Goal: Information Seeking & Learning: Learn about a topic

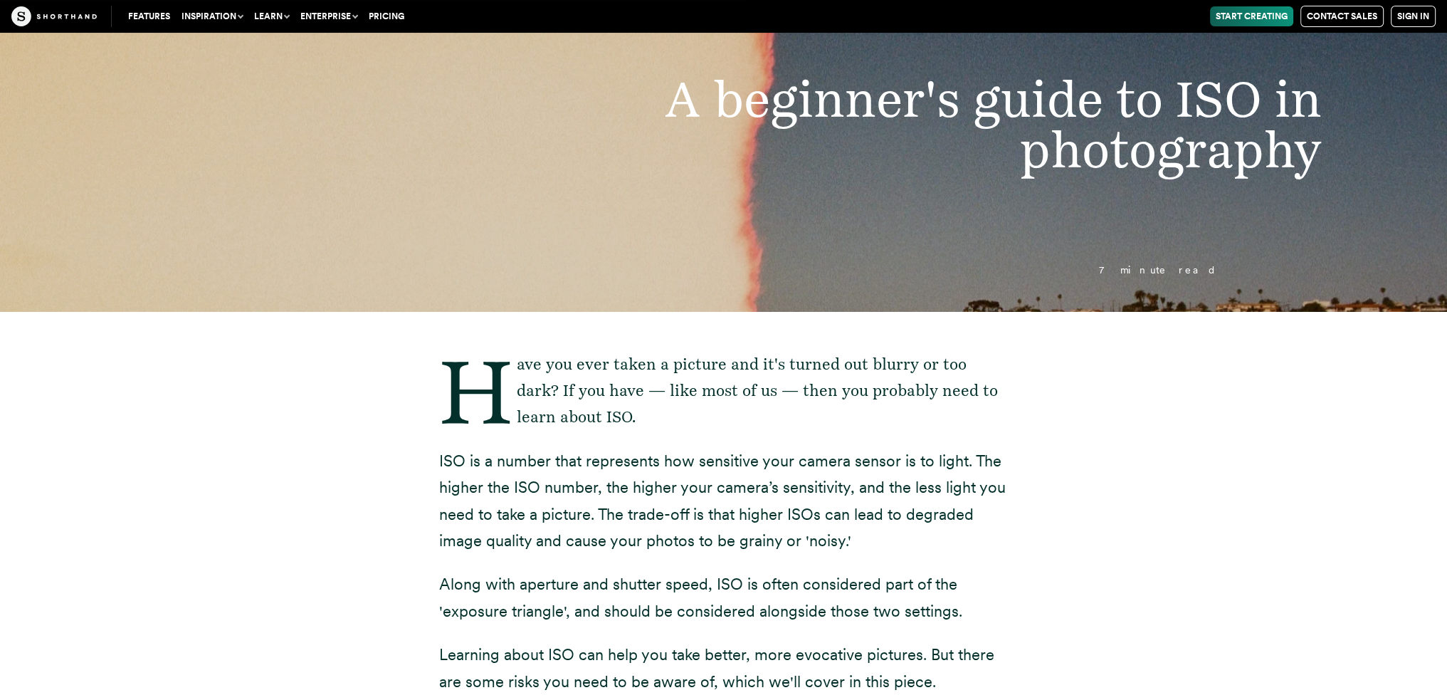
scroll to position [142, 0]
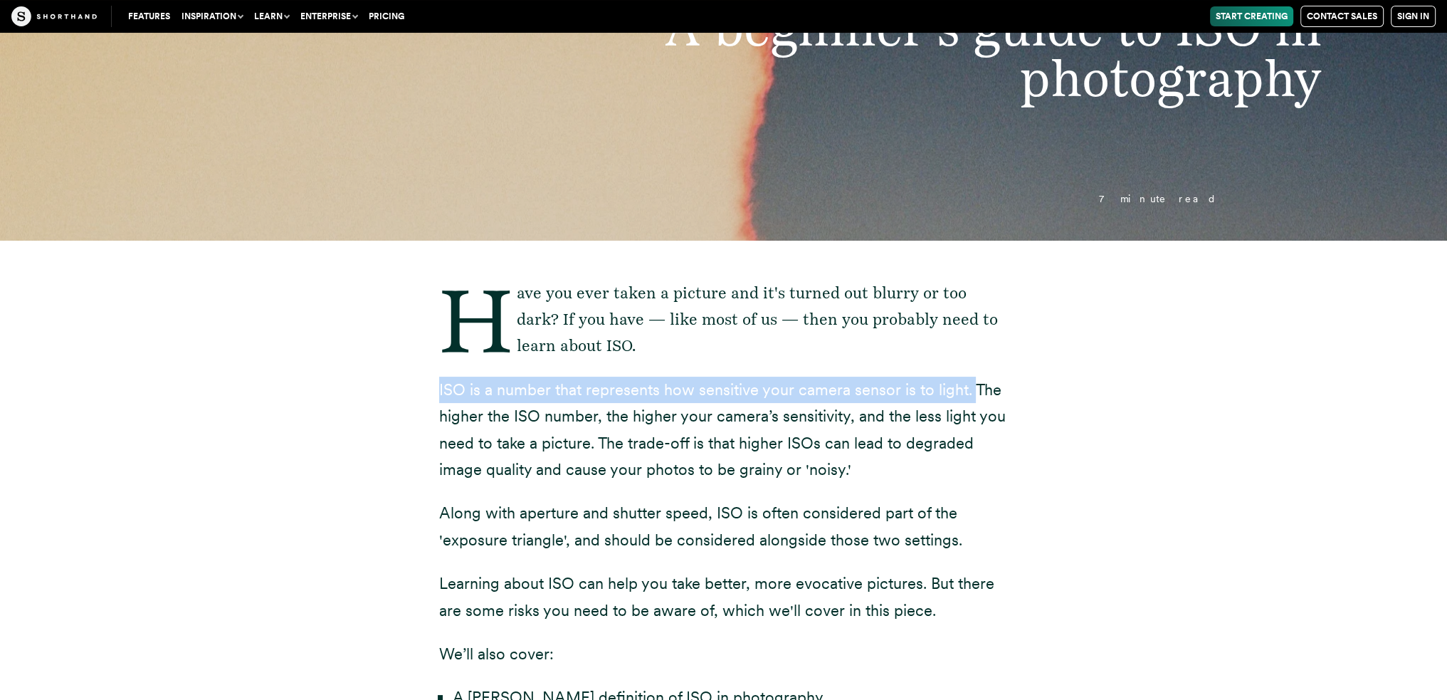
drag, startPoint x: 438, startPoint y: 389, endPoint x: 971, endPoint y: 381, distance: 532.5
click at [971, 381] on p "ISO is a number that represents how sensitive your camera sensor is to light. T…" at bounding box center [723, 430] width 569 height 107
copy p "ISO is a number that represents how sensitive your camera sensor is to light."
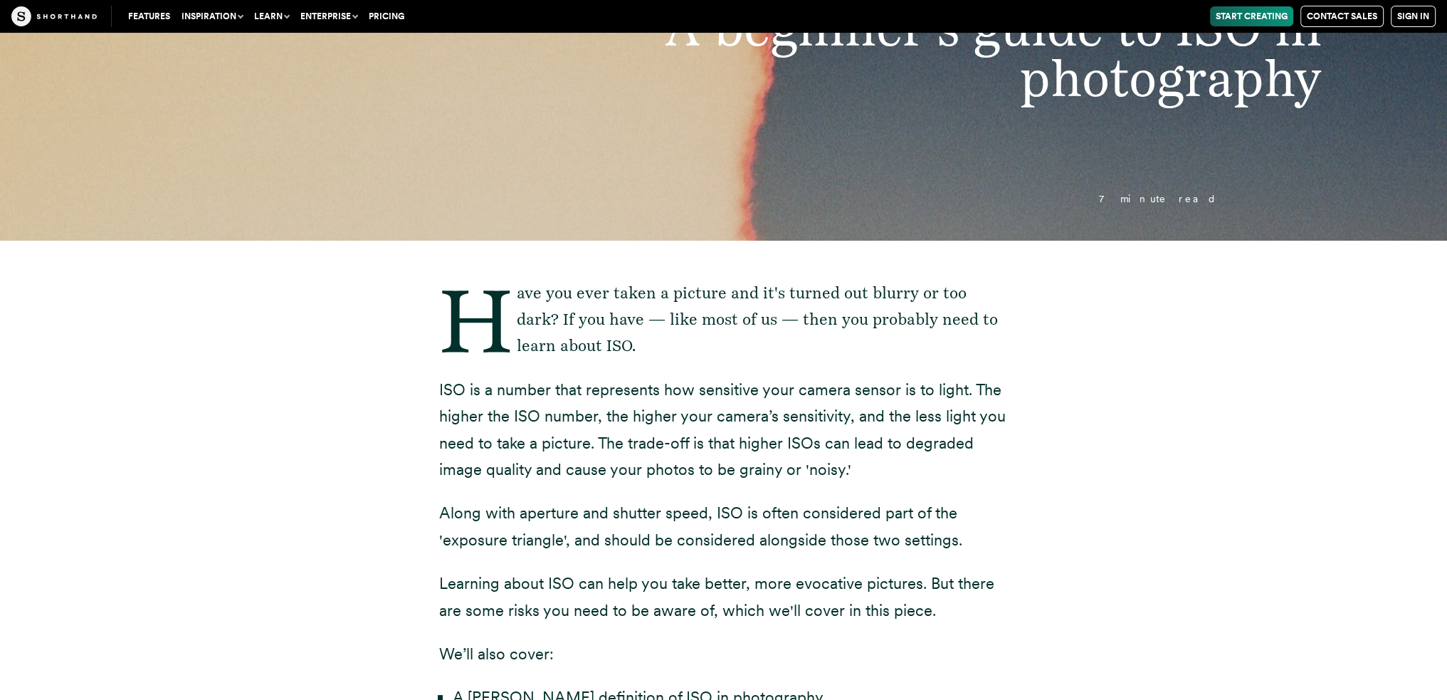
click at [159, 444] on div "Have you ever taken a picture and it's turned out blurry or too dark? If you ha…" at bounding box center [724, 634] width 1253 height 786
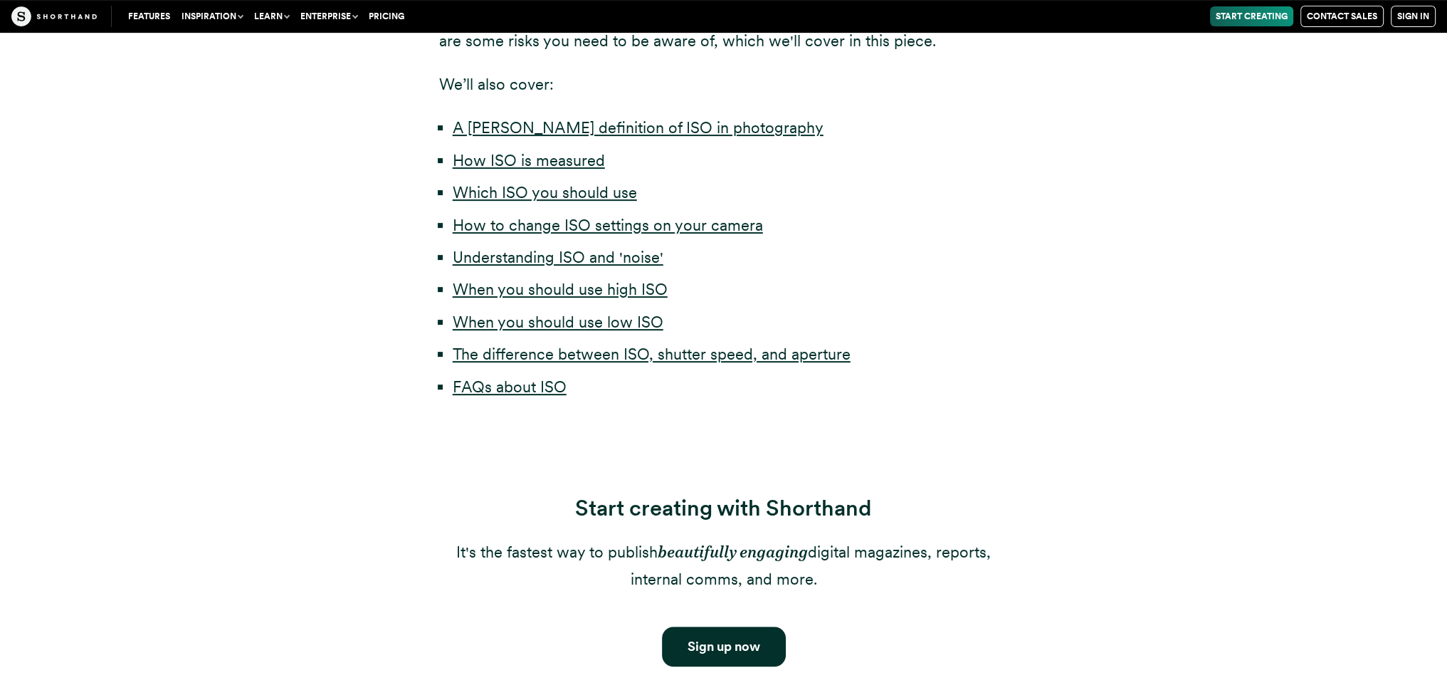
scroll to position [569, 0]
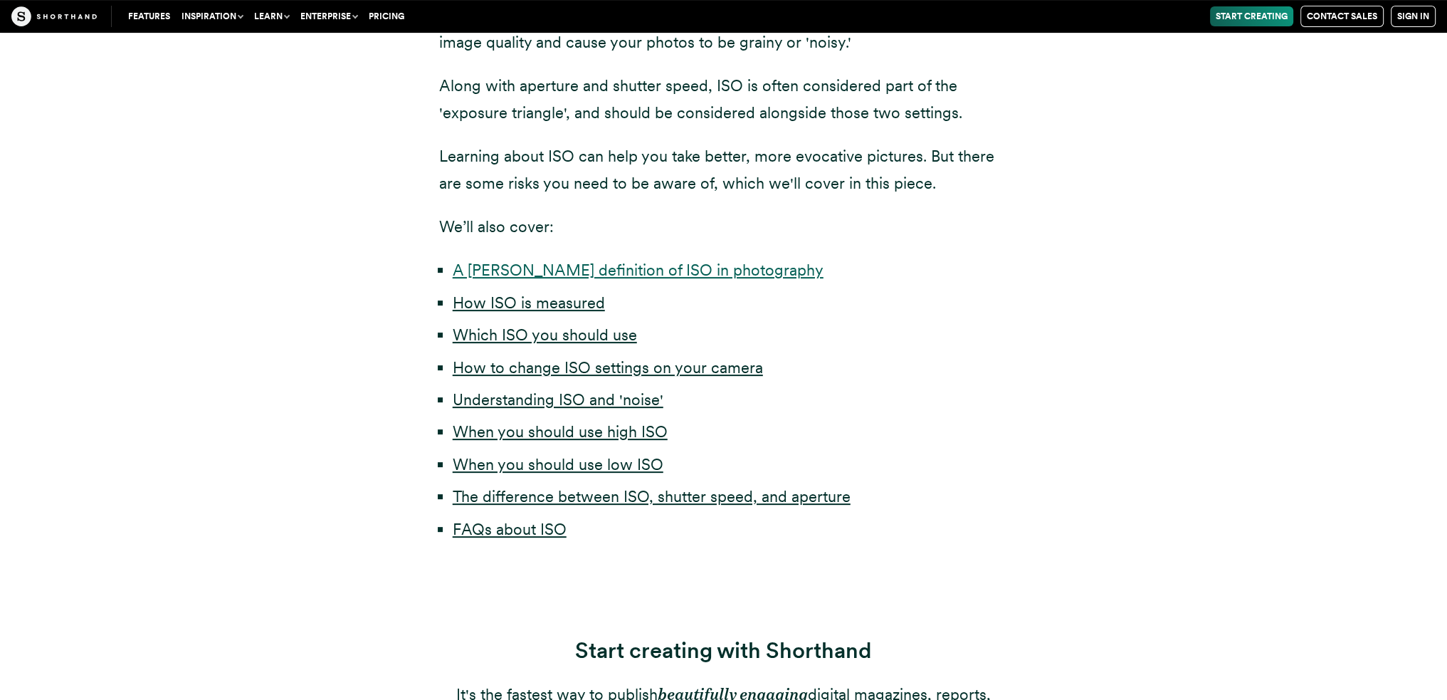
click at [683, 277] on link "A [PERSON_NAME] definition of ISO in photography" at bounding box center [638, 270] width 371 height 19
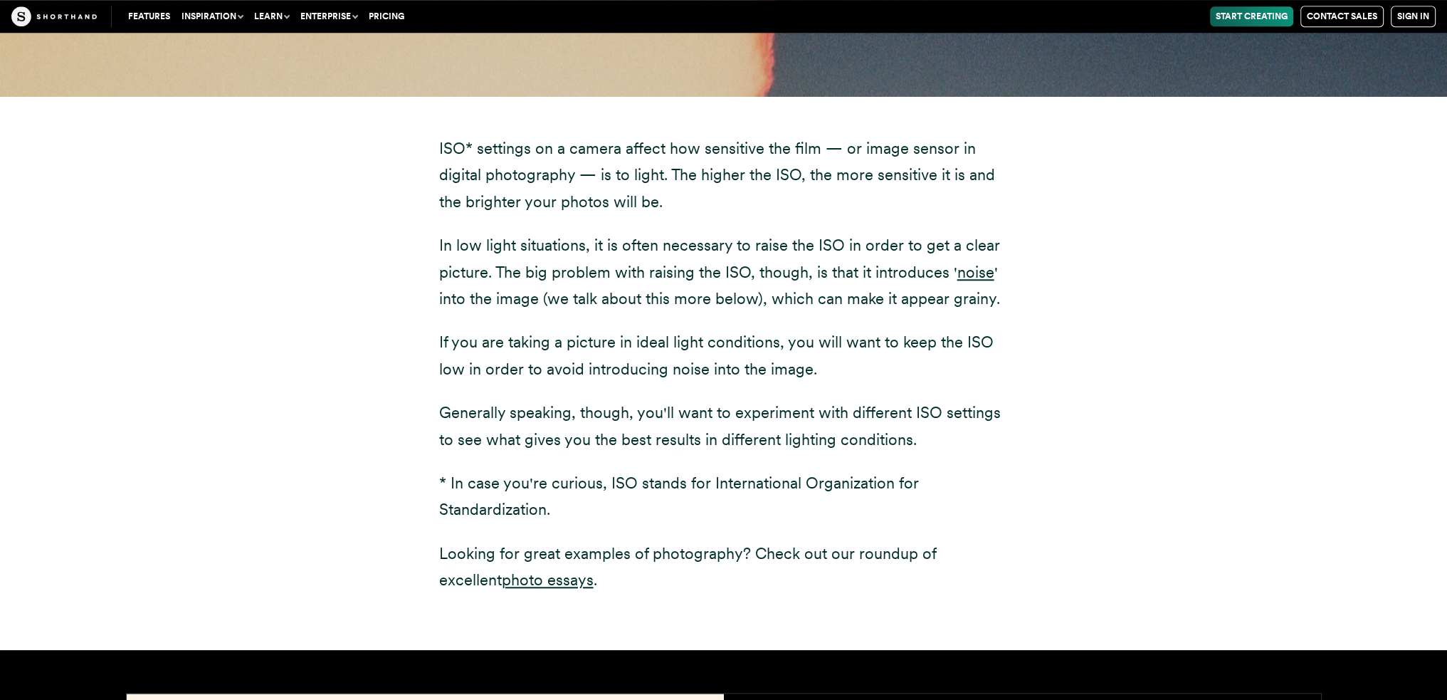
scroll to position [1835, 0]
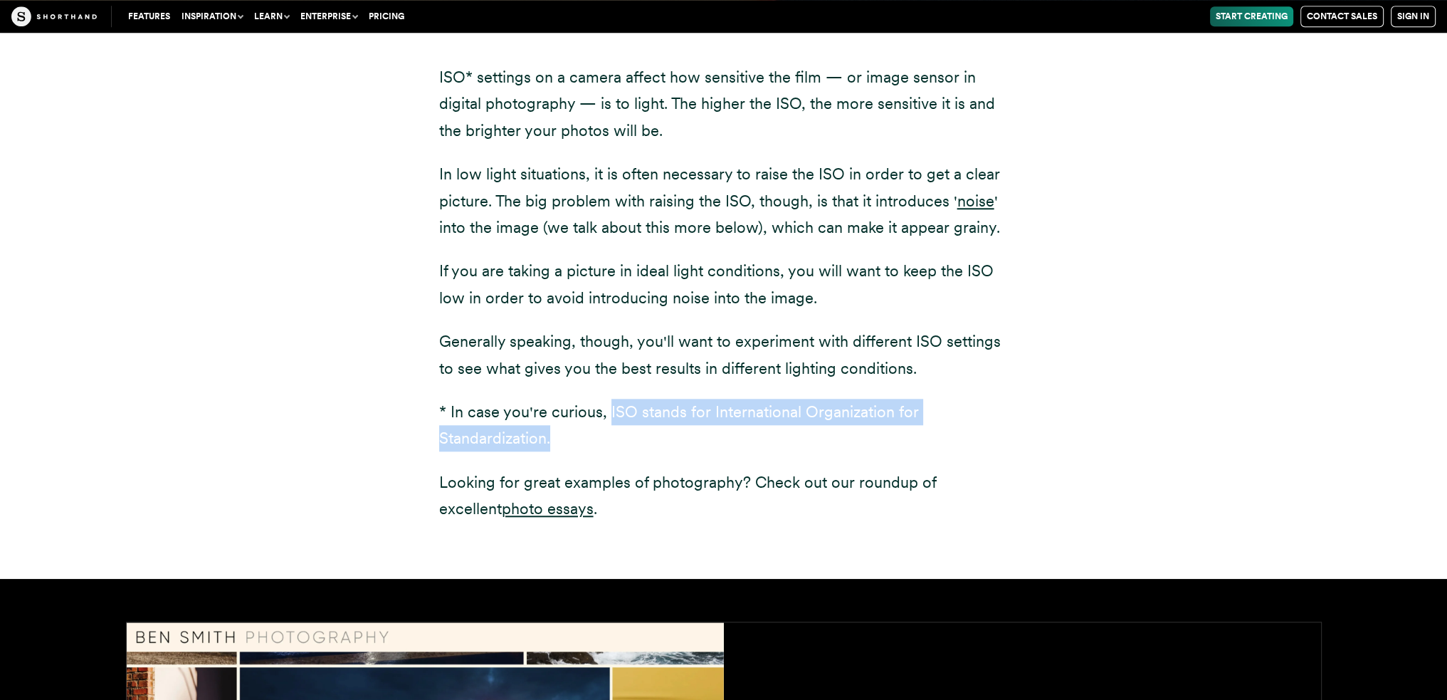
drag, startPoint x: 606, startPoint y: 411, endPoint x: 635, endPoint y: 452, distance: 50.1
click at [635, 452] on div "ISO* settings on a camera affect how sensitive the film — or image sensor in di…" at bounding box center [723, 293] width 569 height 458
copy p "ISO stands for International Organization for Standardization."
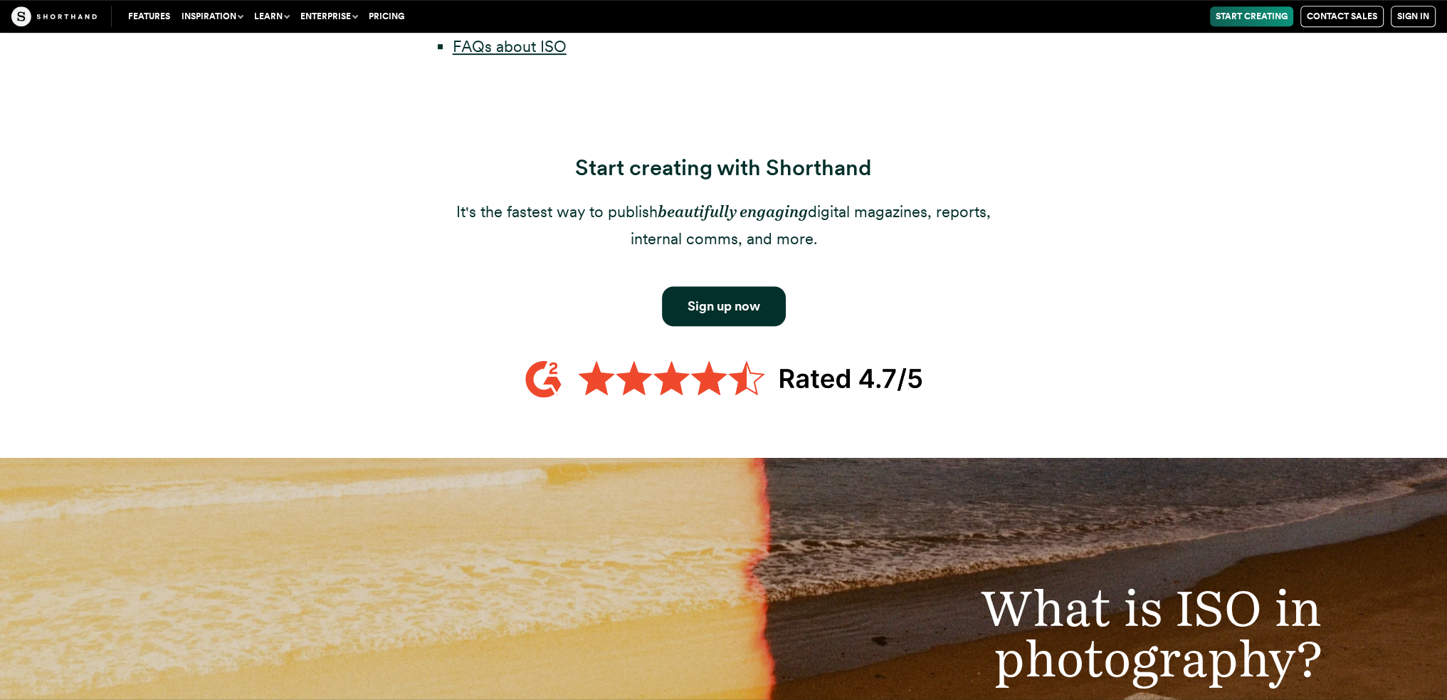
scroll to position [767, 0]
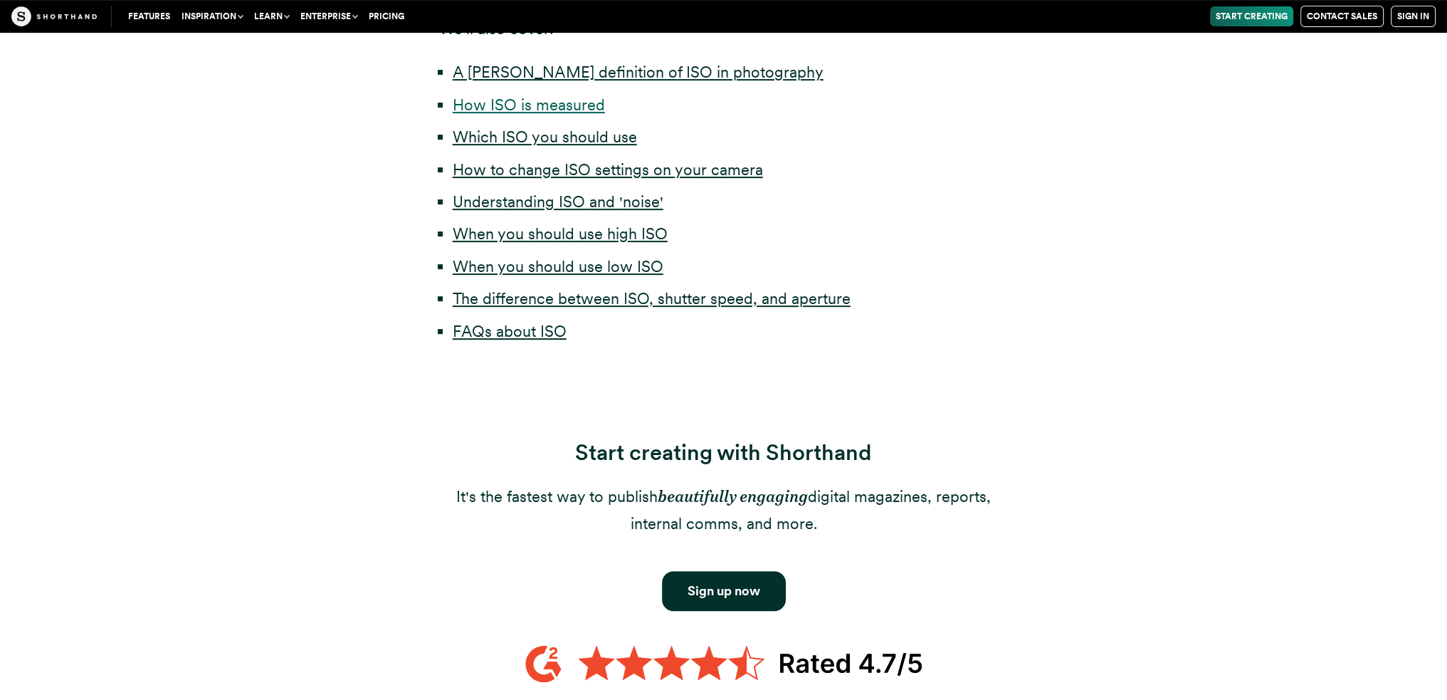
click at [532, 110] on link "How ISO is measured" at bounding box center [529, 104] width 152 height 19
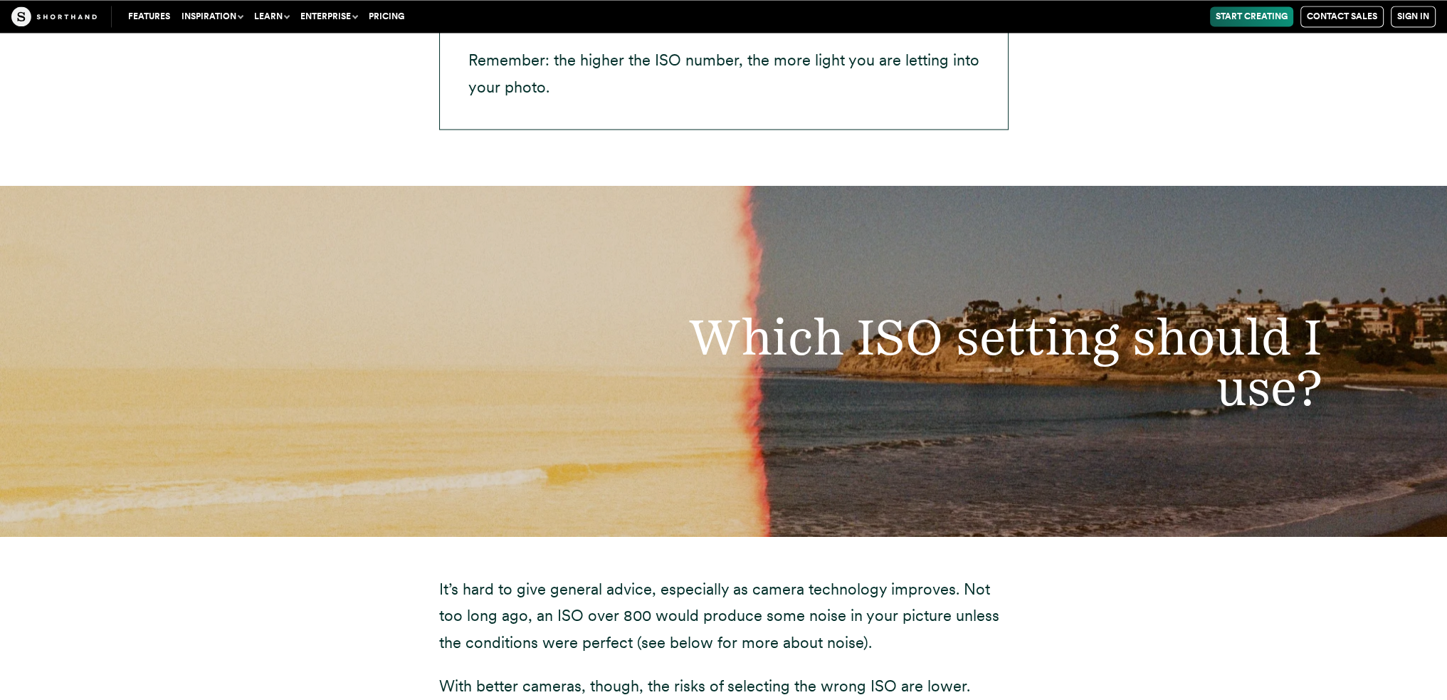
scroll to position [3107, 0]
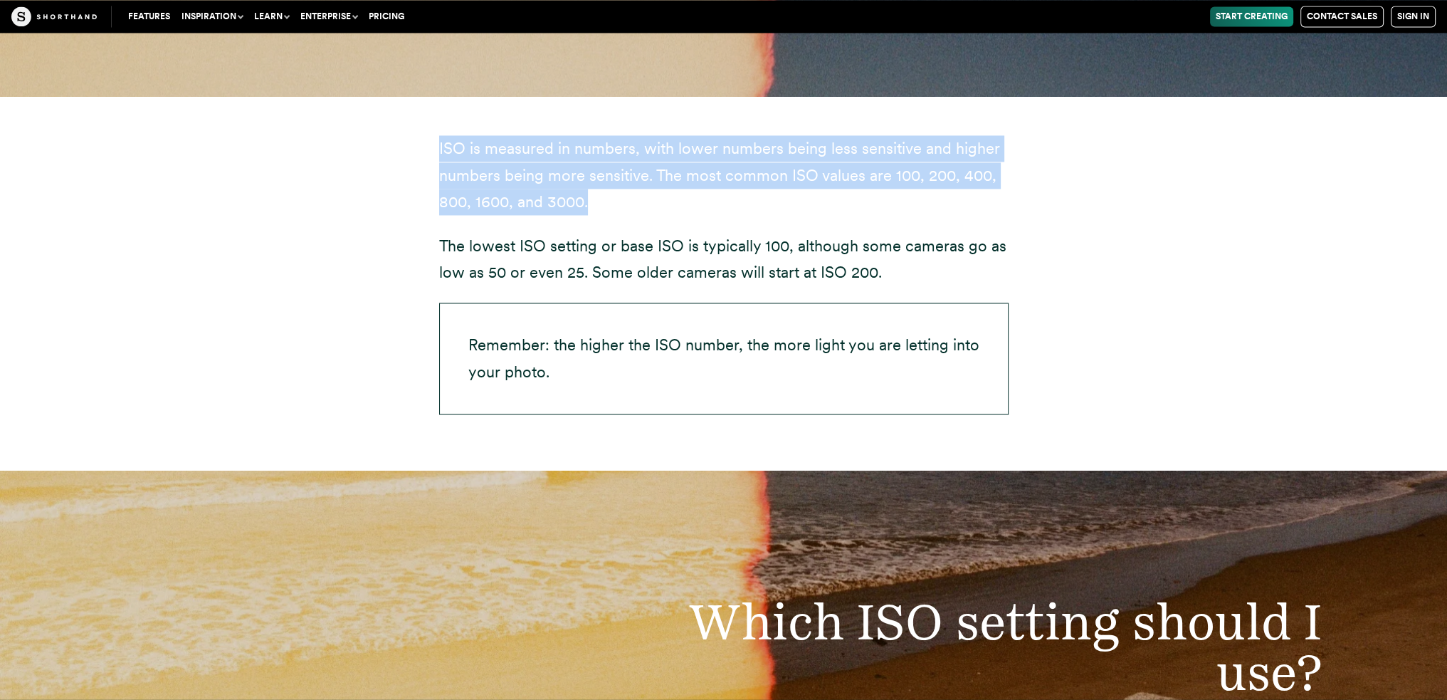
drag, startPoint x: 439, startPoint y: 146, endPoint x: 676, endPoint y: 190, distance: 241.1
click at [676, 190] on p "ISO is measured in numbers, with lower numbers being less sensitive and higher …" at bounding box center [723, 175] width 569 height 80
drag, startPoint x: 676, startPoint y: 190, endPoint x: 627, endPoint y: 194, distance: 49.2
click at [676, 190] on p "ISO is measured in numbers, with lower numbers being less sensitive and higher …" at bounding box center [723, 175] width 569 height 80
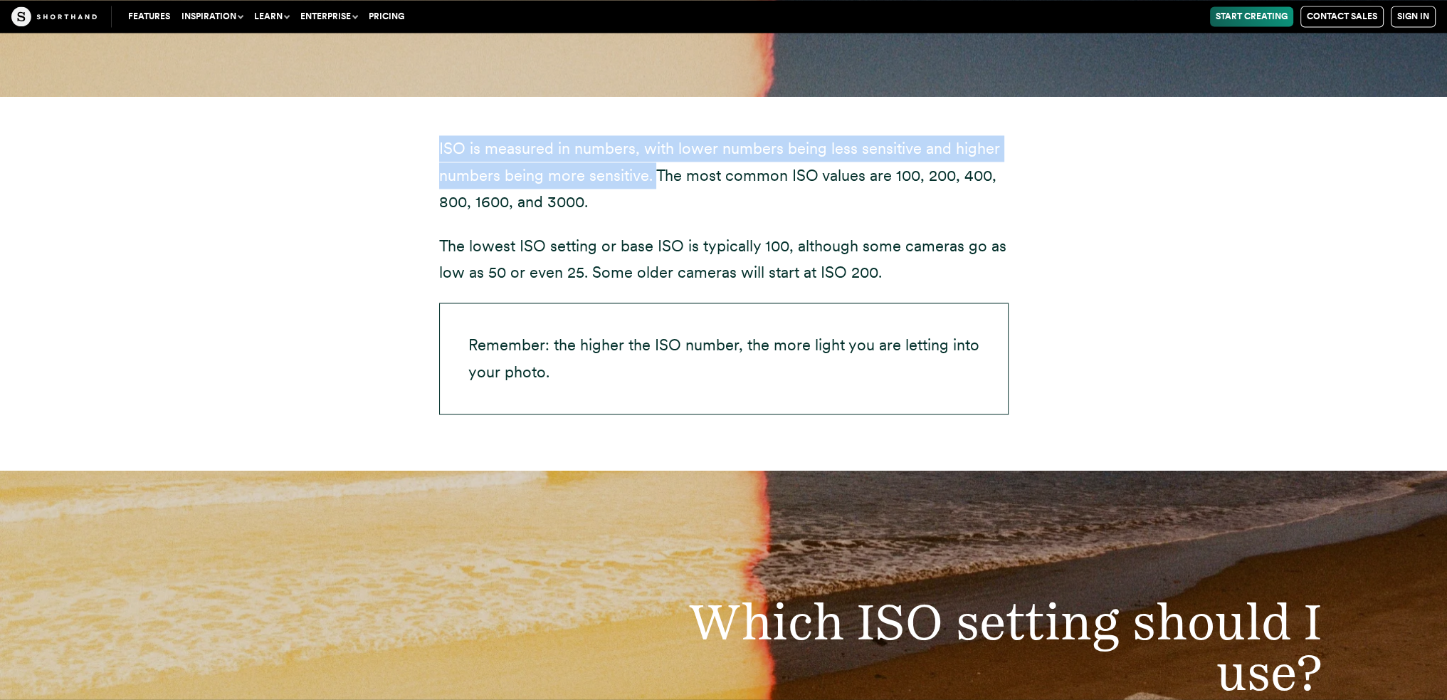
drag, startPoint x: 435, startPoint y: 150, endPoint x: 655, endPoint y: 172, distance: 221.0
click at [655, 172] on div "ISO is measured in numbers, with lower numbers being less sensitive and higher …" at bounding box center [724, 283] width 626 height 374
copy p "ISO is measured in numbers, with lower numbers being less sensitive and higher …"
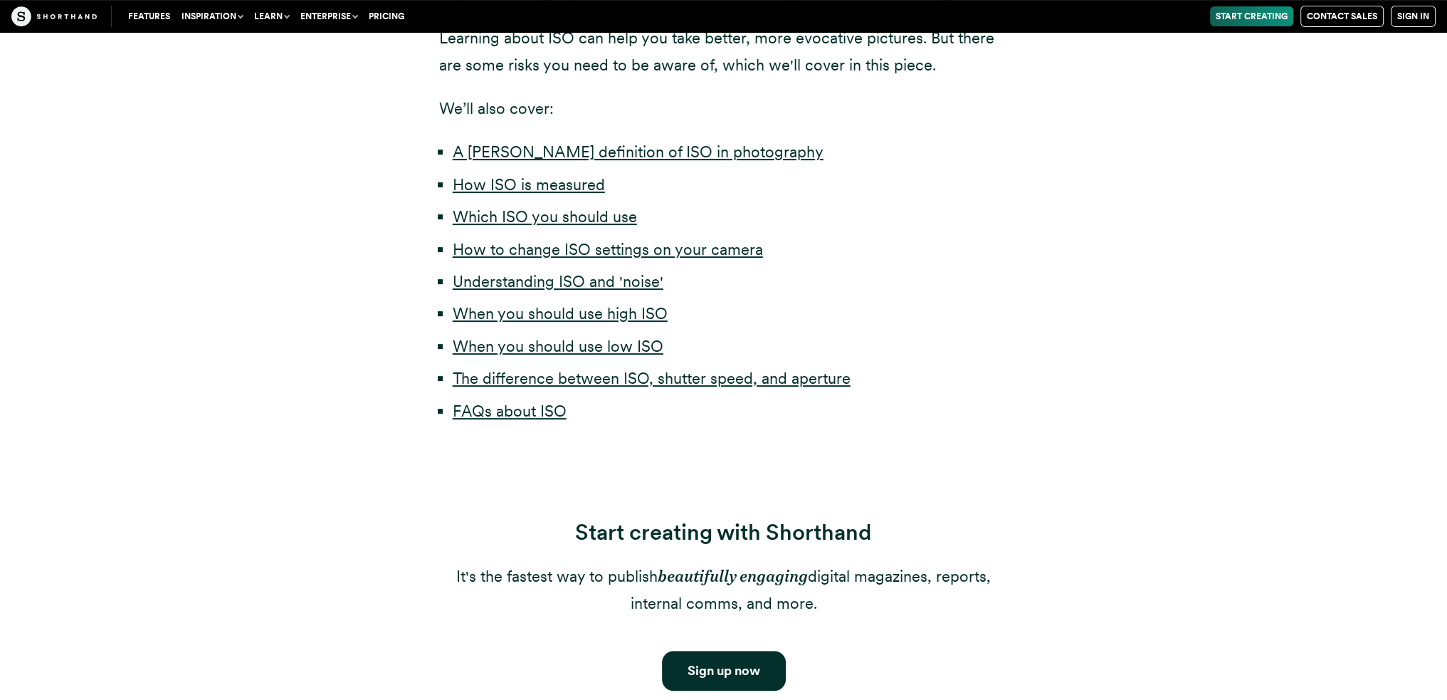
scroll to position [616, 0]
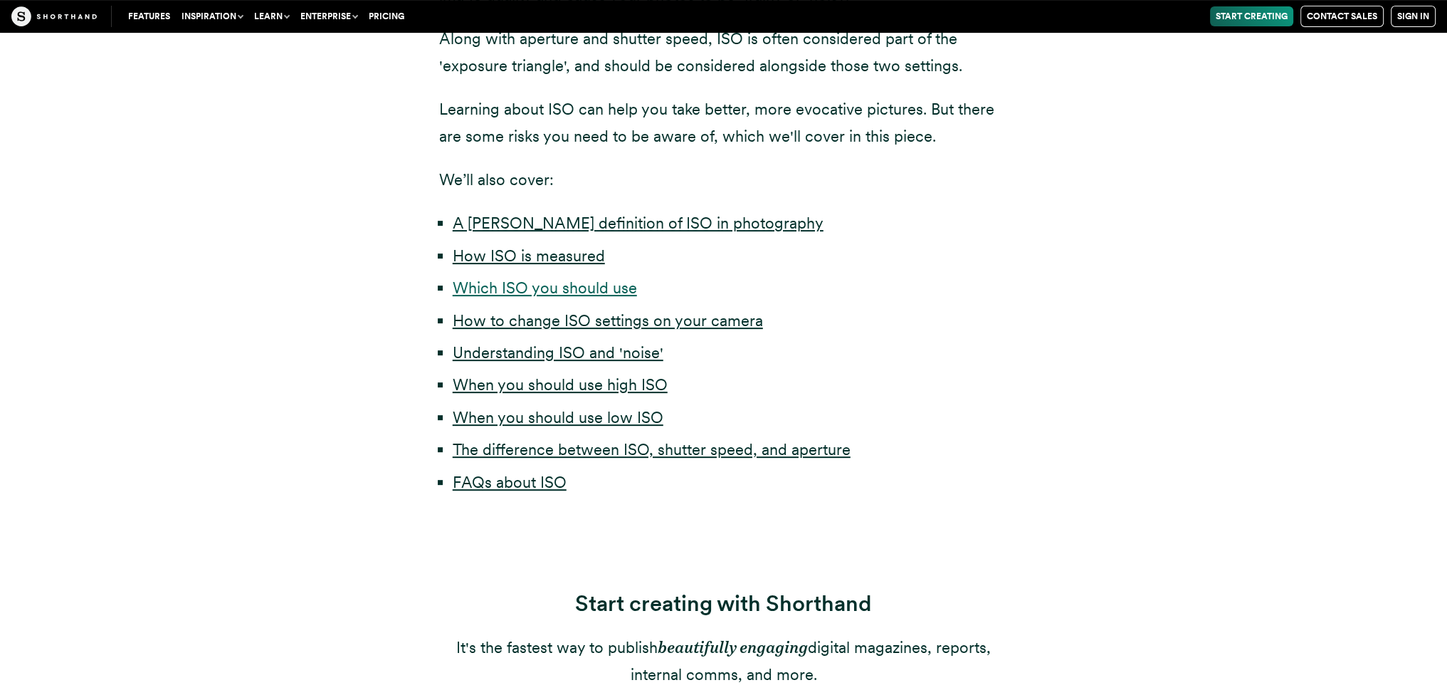
click at [613, 294] on link "Which ISO you should use" at bounding box center [545, 287] width 184 height 19
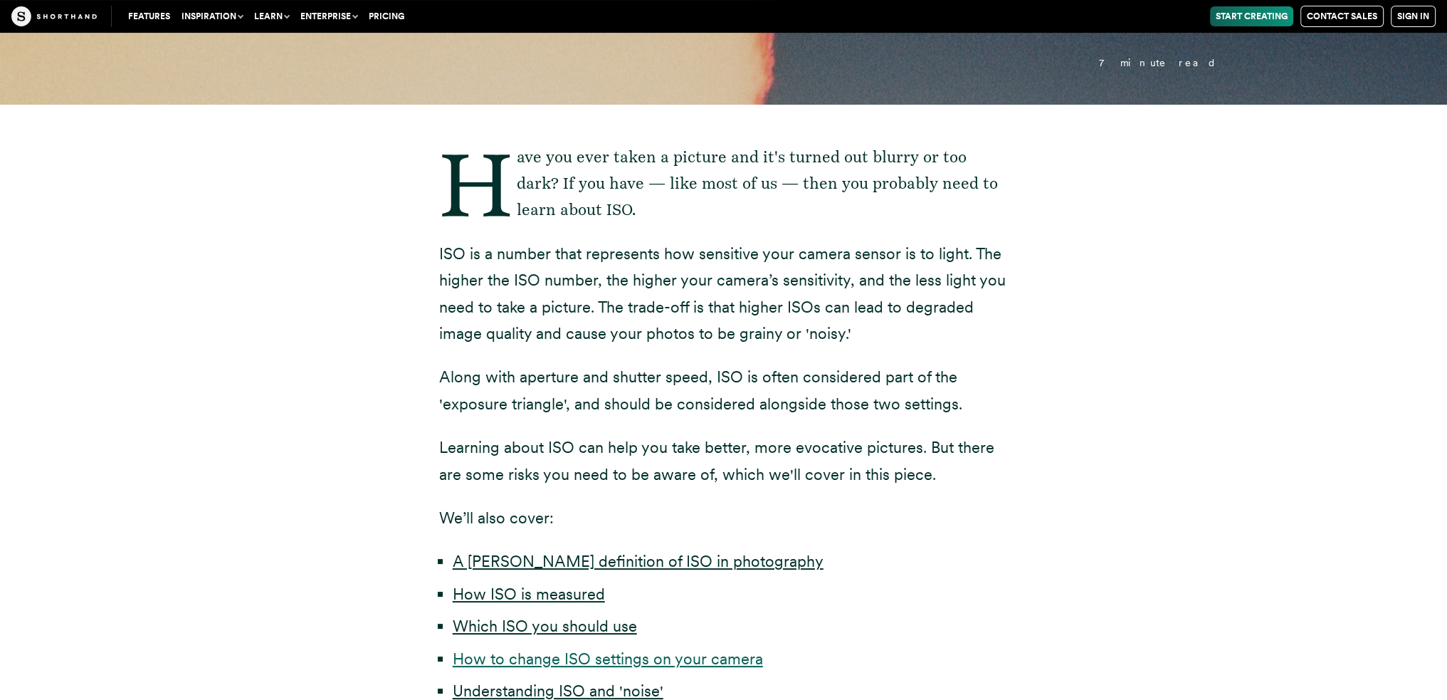
scroll to position [492, 0]
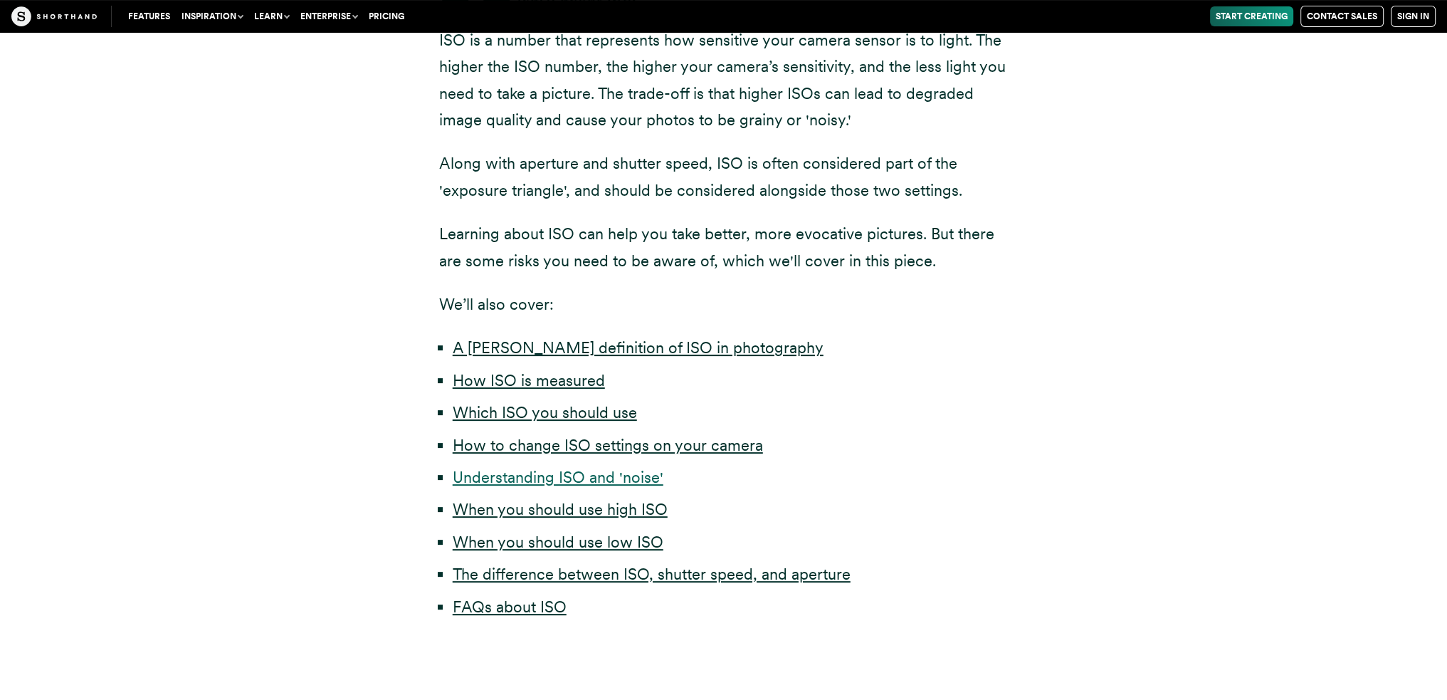
click at [534, 480] on link "Understanding ISO and 'noise'" at bounding box center [558, 477] width 211 height 19
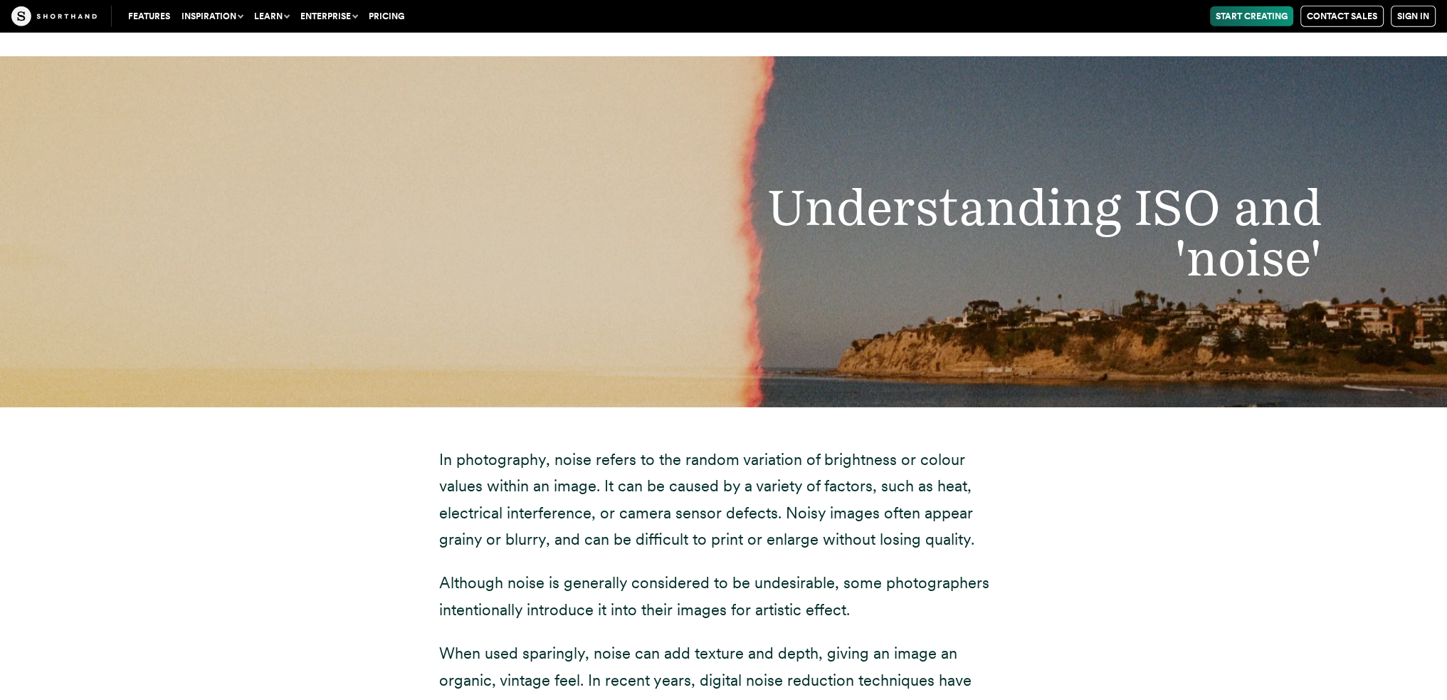
scroll to position [5349, 0]
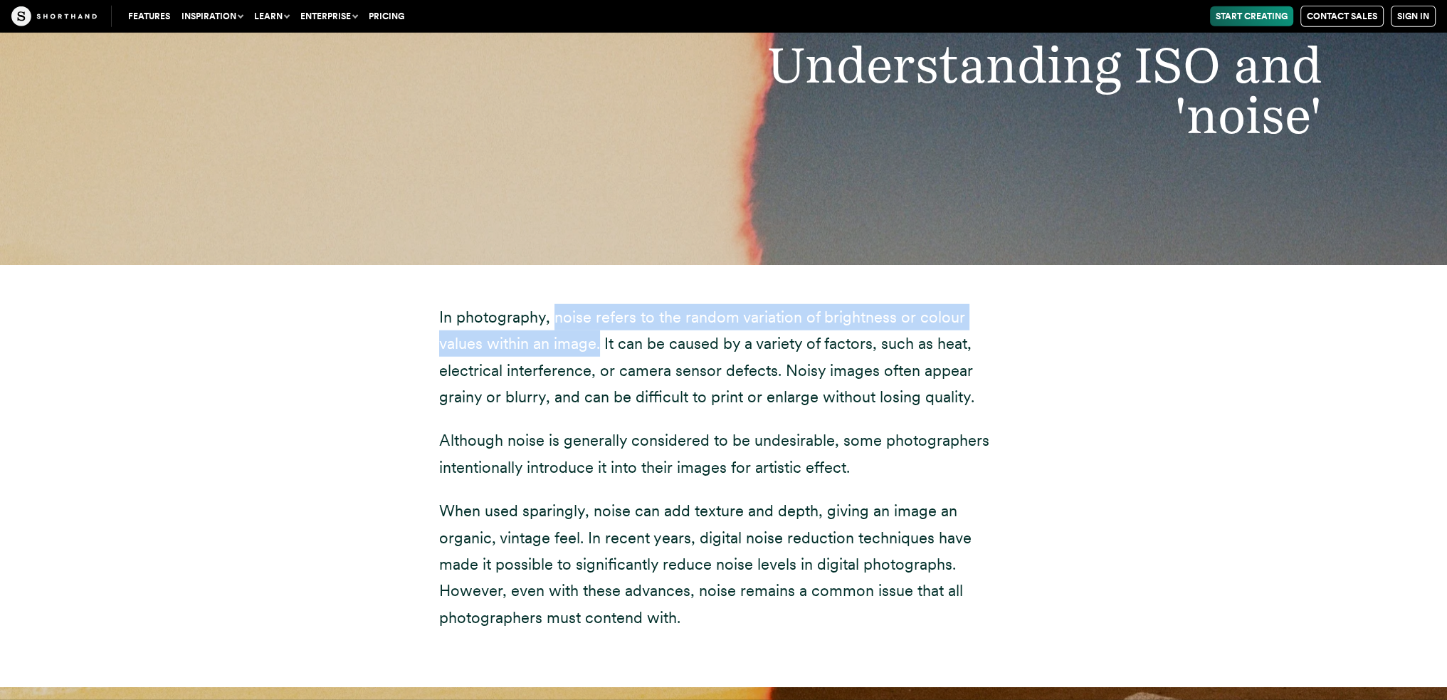
drag, startPoint x: 550, startPoint y: 293, endPoint x: 552, endPoint y: 315, distance: 22.1
click at [552, 315] on p "In photography, noise refers to the random variation of brightness or colour va…" at bounding box center [723, 357] width 569 height 107
copy p "noise refers to the random variation of brightness or colour values within an i…"
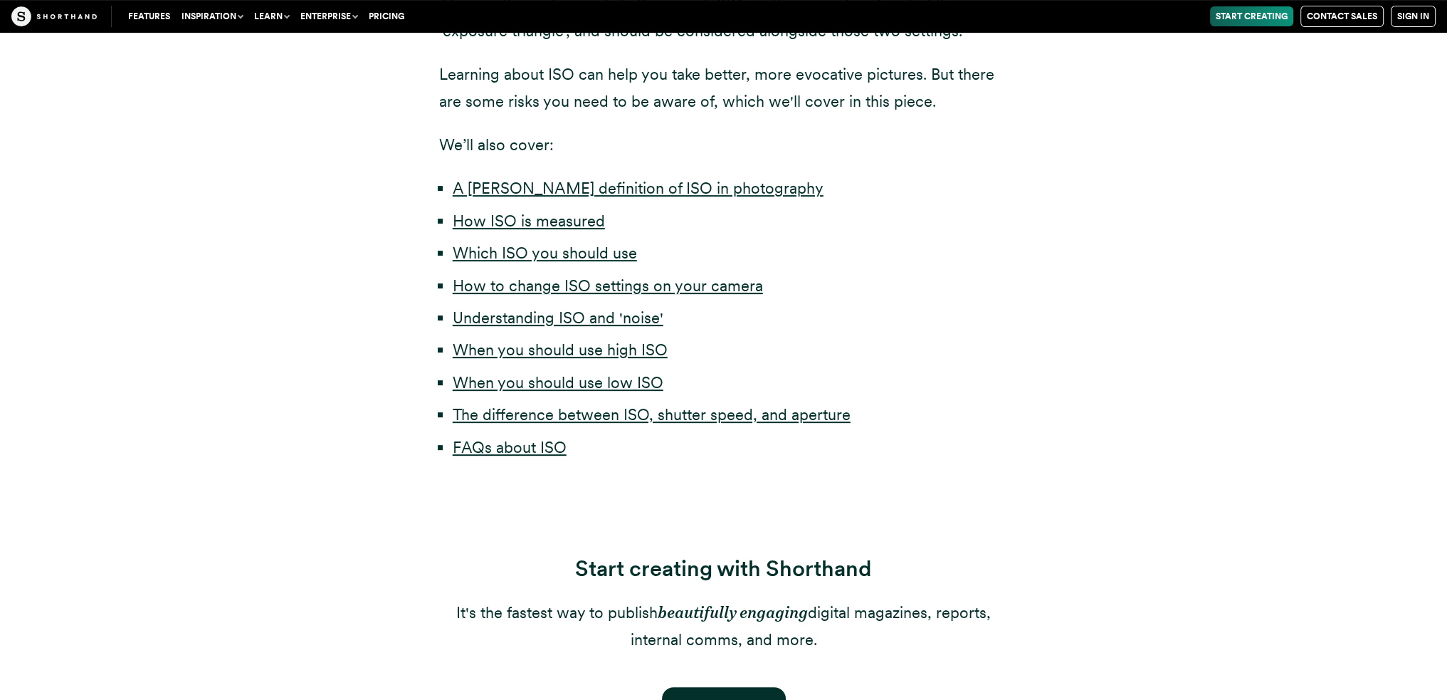
scroll to position [580, 0]
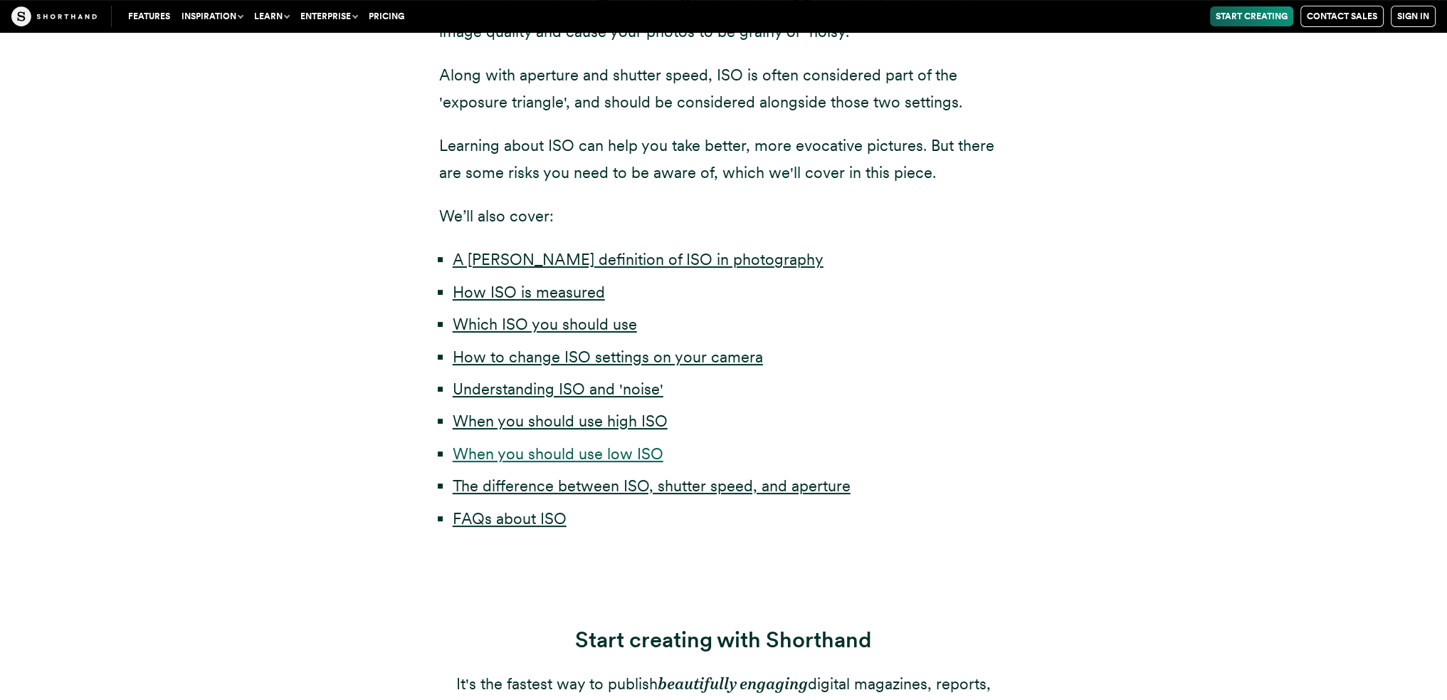
click at [604, 449] on link "When you should use low ISO" at bounding box center [558, 453] width 211 height 19
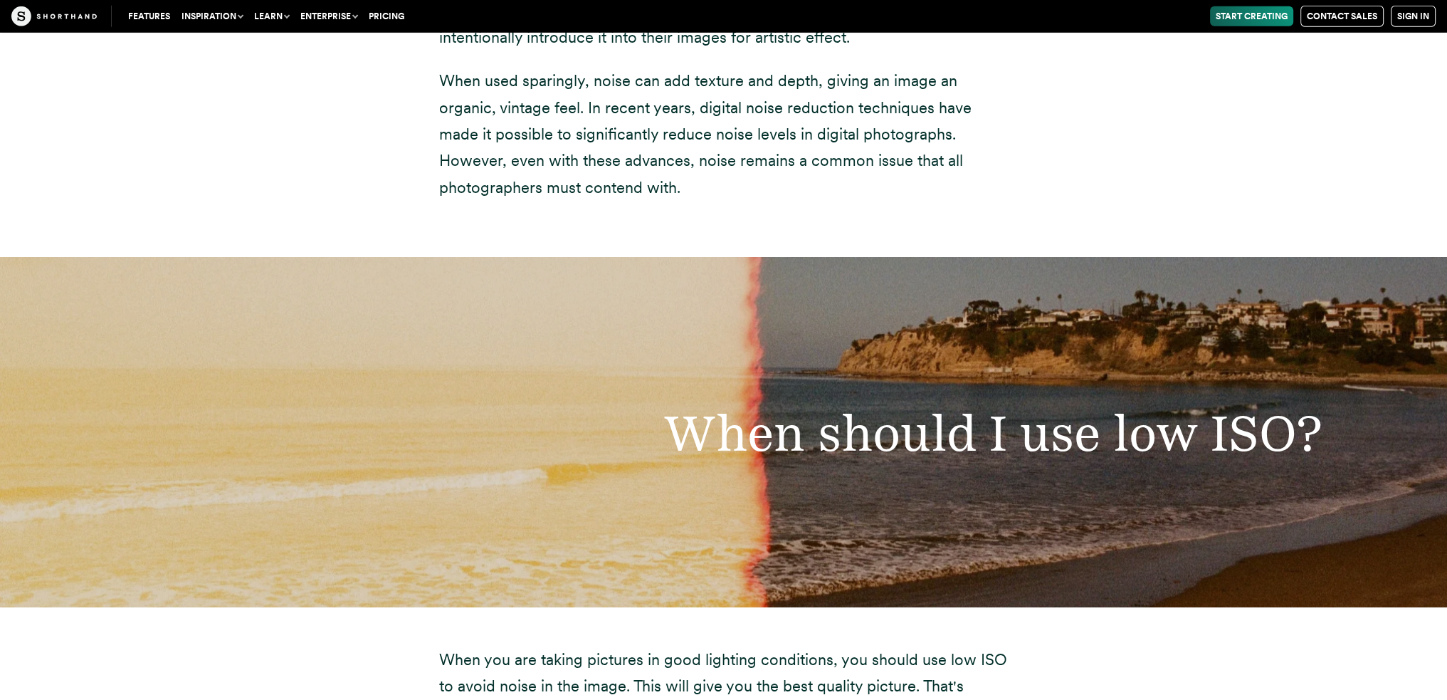
scroll to position [5979, 0]
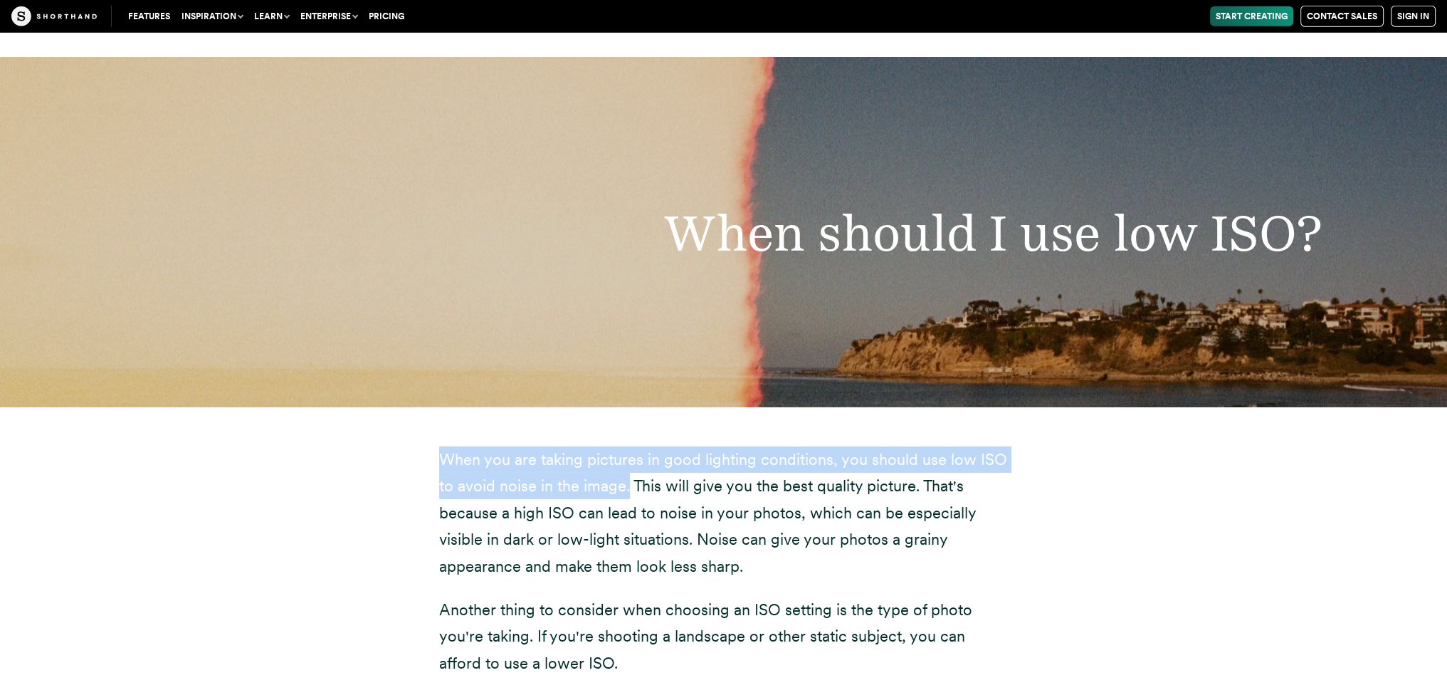
drag, startPoint x: 425, startPoint y: 423, endPoint x: 627, endPoint y: 460, distance: 205.5
copy p "When you are taking pictures in good lighting conditions, you should use low IS…"
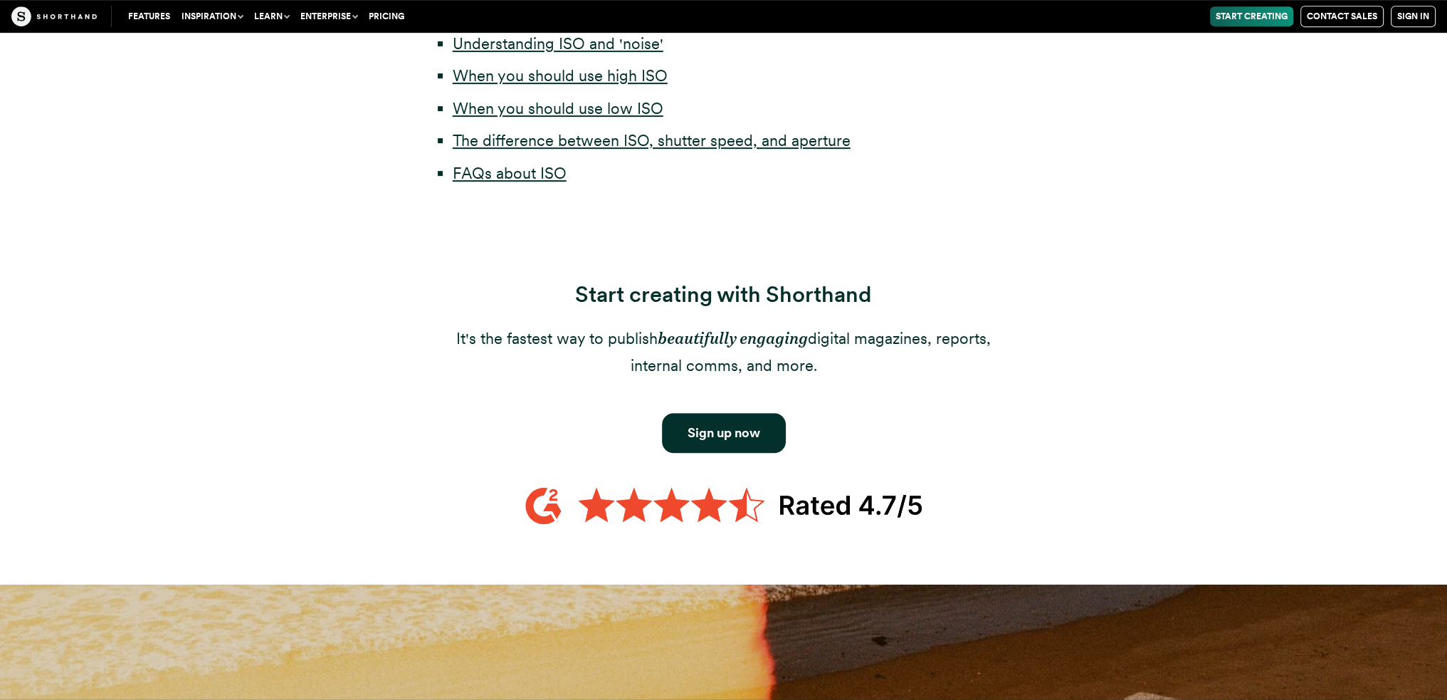
scroll to position [569, 0]
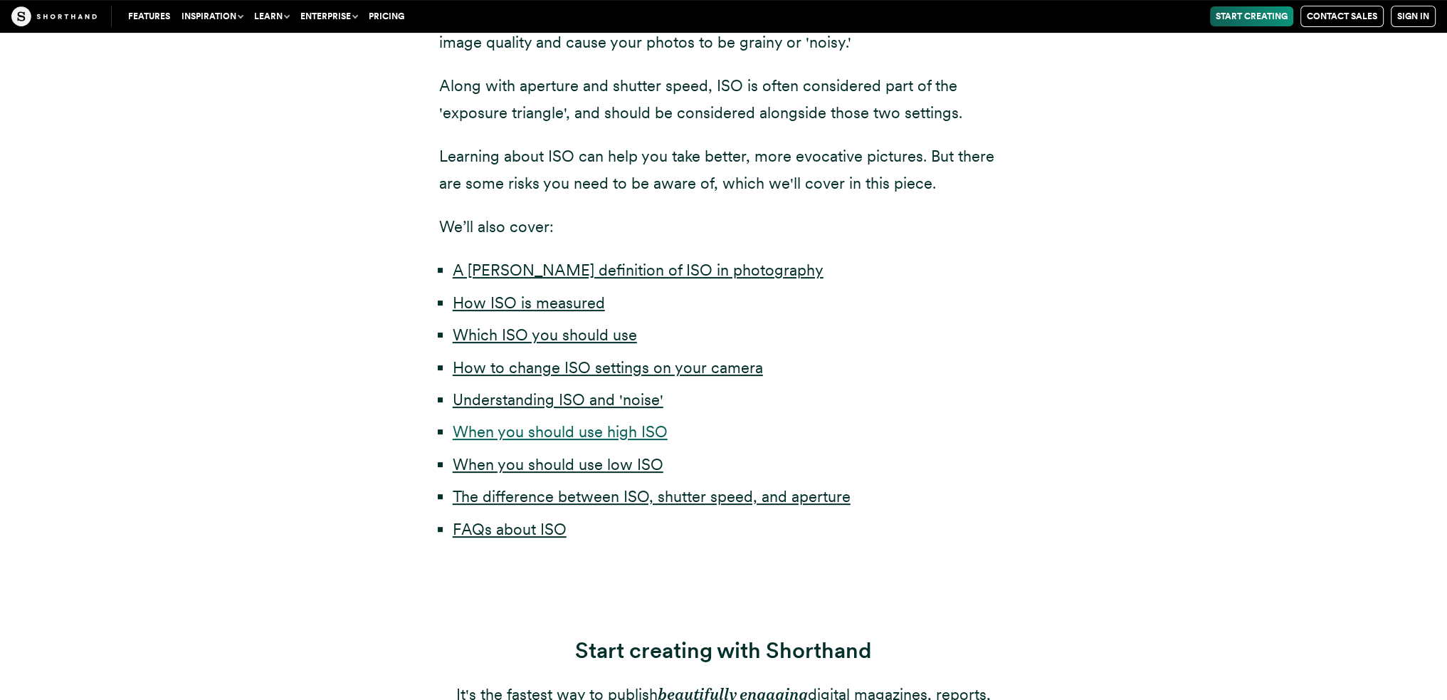
click at [628, 433] on link "When you should use high ISO" at bounding box center [560, 431] width 215 height 19
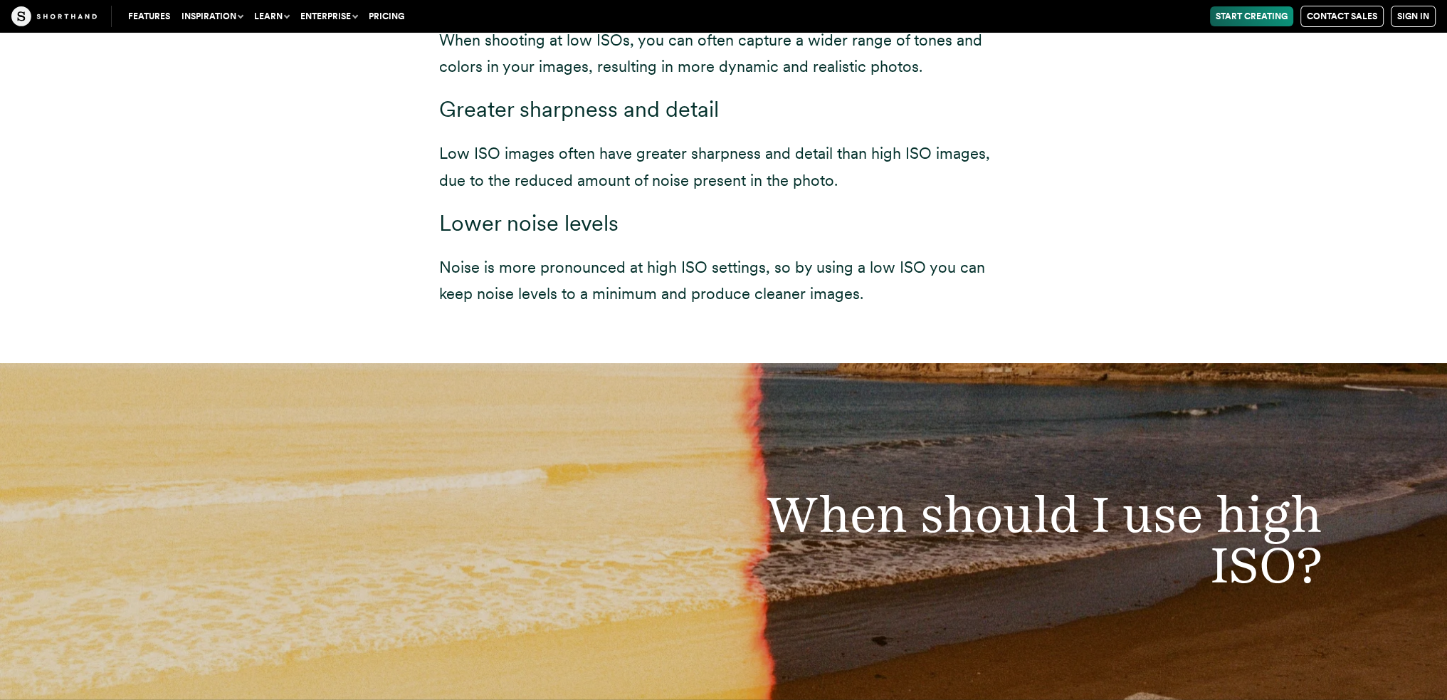
scroll to position [7039, 0]
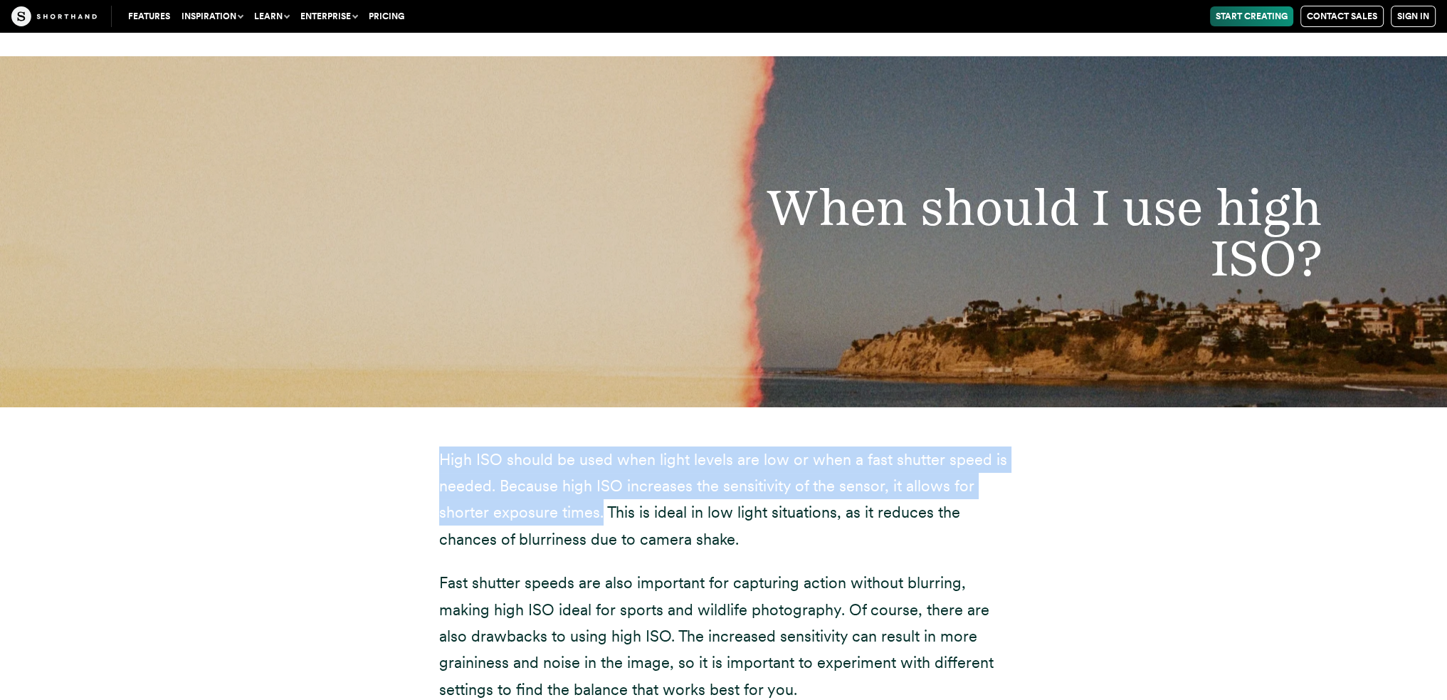
drag, startPoint x: 437, startPoint y: 433, endPoint x: 601, endPoint y: 493, distance: 174.3
copy p "High ISO should be used when light levels are low or when a fast shutter speed …"
